Goal: Navigation & Orientation: Find specific page/section

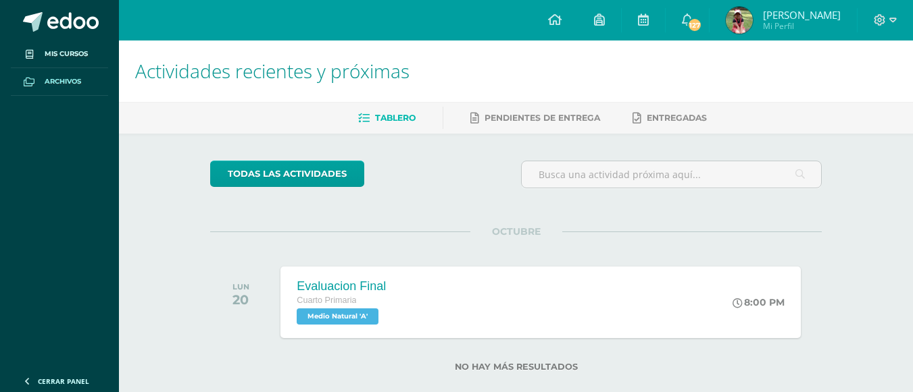
click at [53, 79] on span "Archivos" at bounding box center [63, 81] width 36 height 11
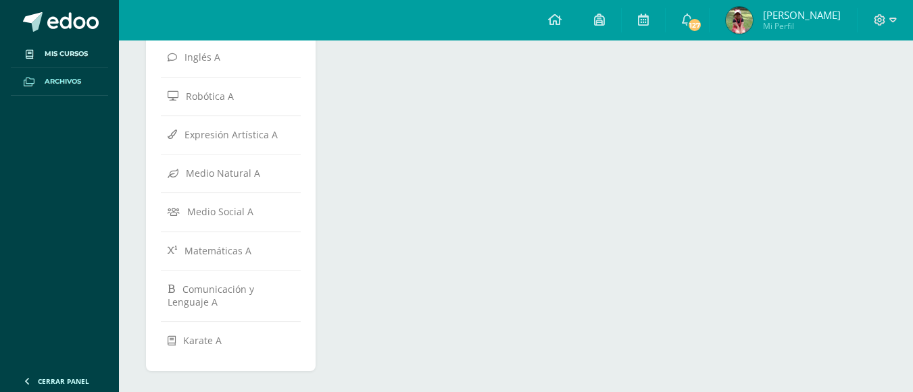
scroll to position [526, 0]
click at [892, 23] on icon at bounding box center [892, 20] width 7 height 12
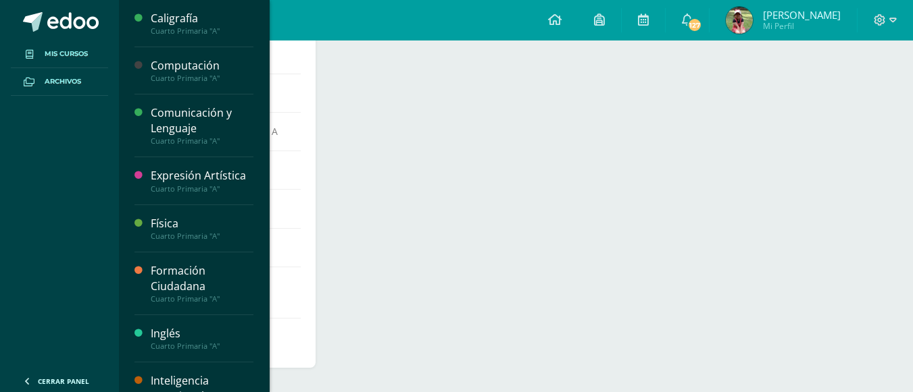
click at [70, 52] on span "Mis cursos" at bounding box center [66, 54] width 43 height 11
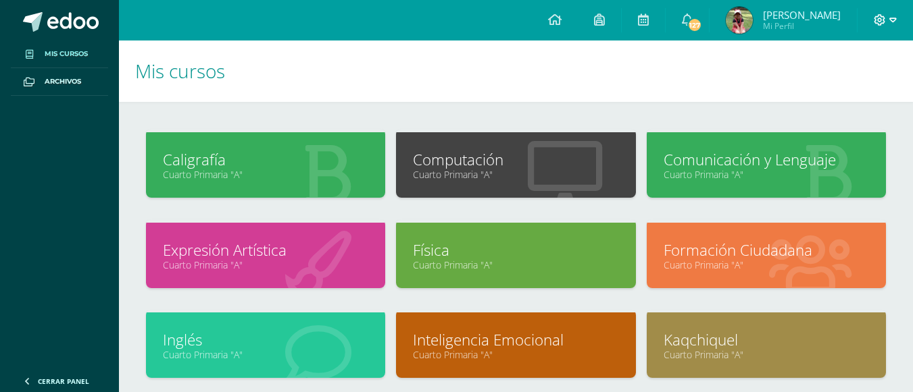
click at [891, 23] on icon at bounding box center [892, 20] width 7 height 12
click at [876, 91] on span "Cerrar sesión" at bounding box center [849, 92] width 61 height 13
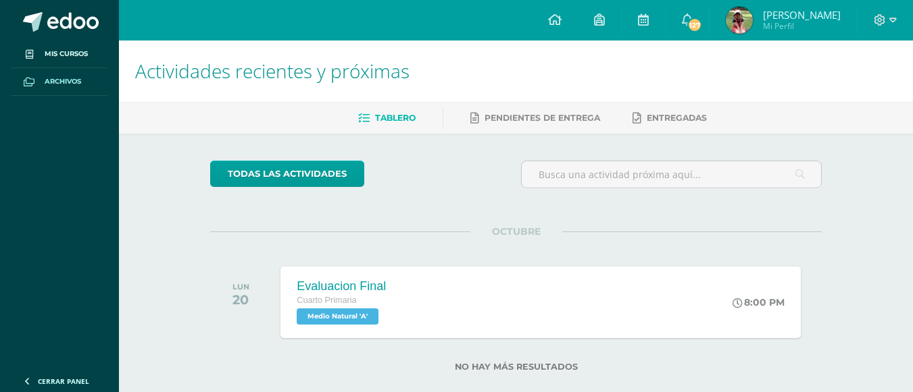
click at [65, 84] on span "Archivos" at bounding box center [63, 81] width 36 height 11
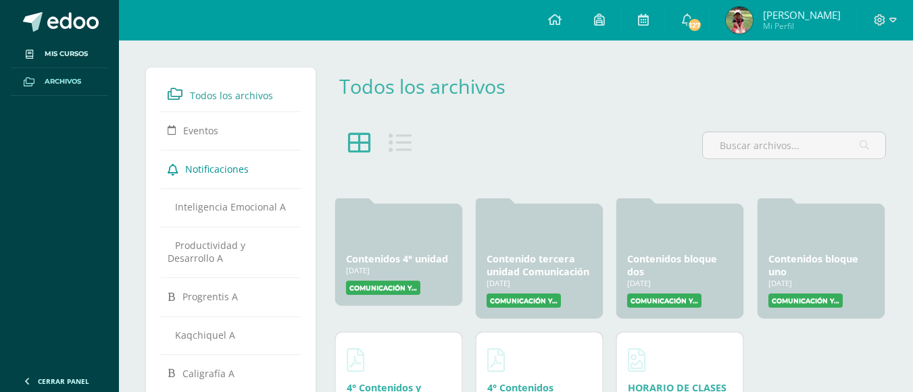
click at [233, 179] on link "Notificaciones" at bounding box center [231, 169] width 126 height 24
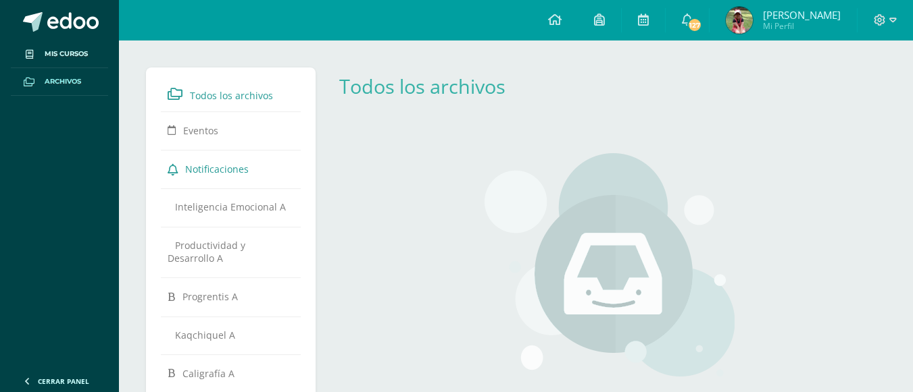
click at [203, 164] on span "Notificaciones" at bounding box center [216, 169] width 63 height 13
click at [208, 144] on li "Eventos" at bounding box center [231, 131] width 126 height 26
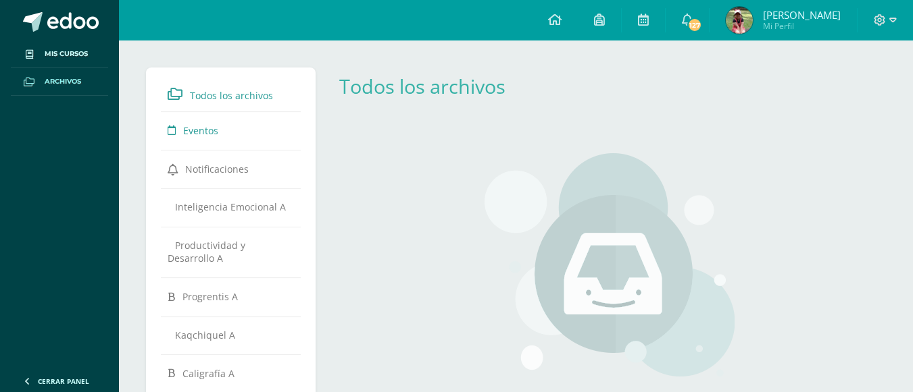
click at [208, 144] on li "Eventos" at bounding box center [231, 131] width 126 height 26
click at [174, 137] on link "Eventos" at bounding box center [231, 130] width 126 height 24
click at [220, 133] on link "Eventos" at bounding box center [231, 130] width 126 height 24
